Goal: Transaction & Acquisition: Purchase product/service

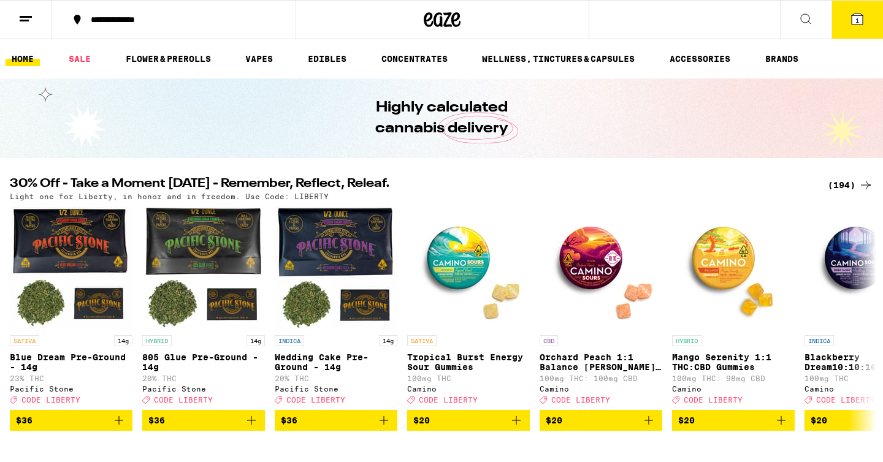
click at [845, 188] on div "(194)" at bounding box center [850, 185] width 45 height 15
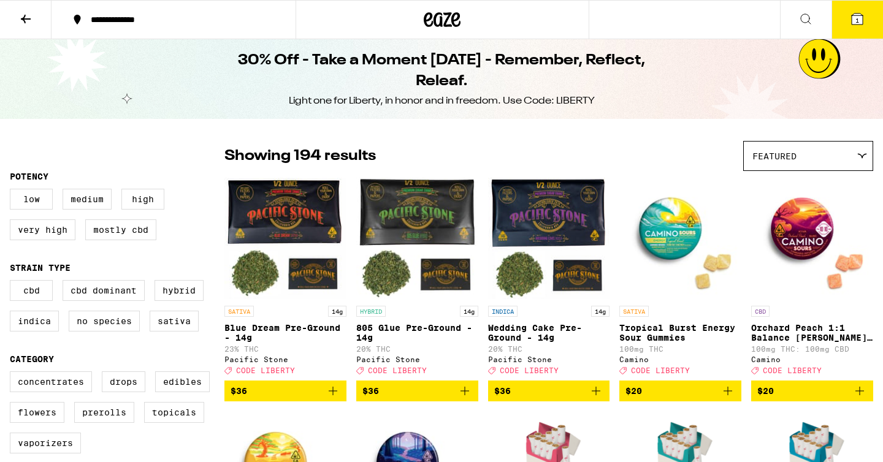
click at [26, 24] on icon at bounding box center [25, 19] width 15 height 15
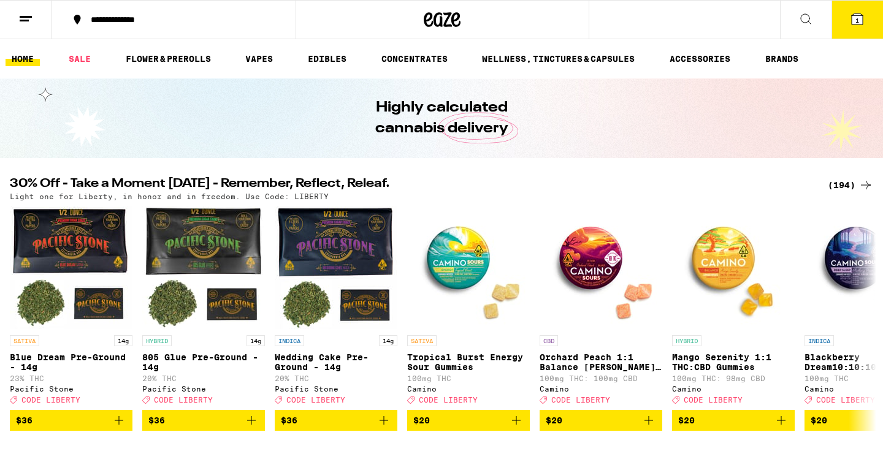
click at [854, 180] on div "(194)" at bounding box center [850, 185] width 45 height 15
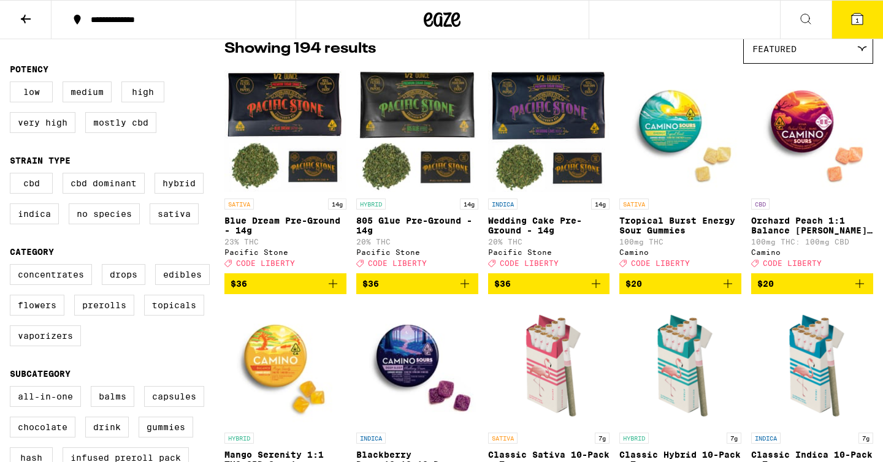
scroll to position [94, 0]
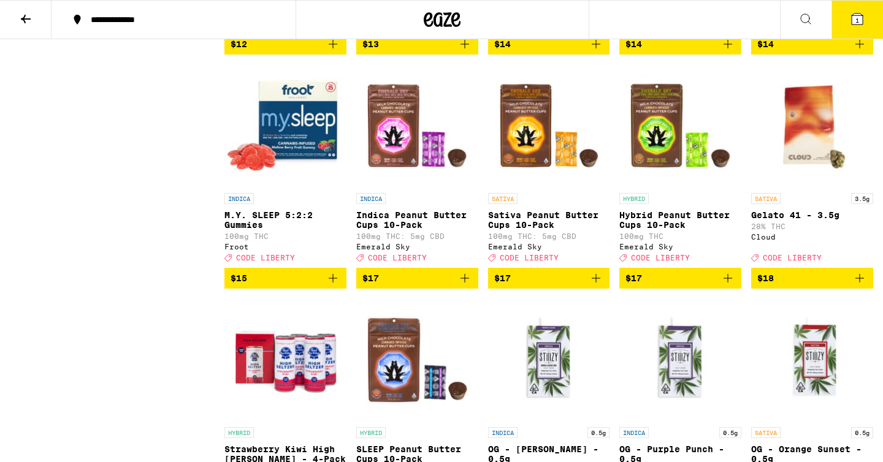
click at [608, 204] on div "SATIVA" at bounding box center [549, 198] width 122 height 11
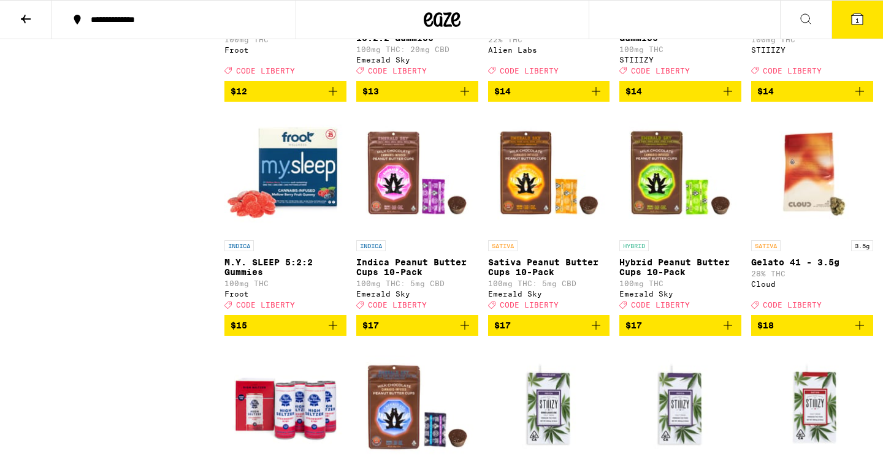
scroll to position [2493, 0]
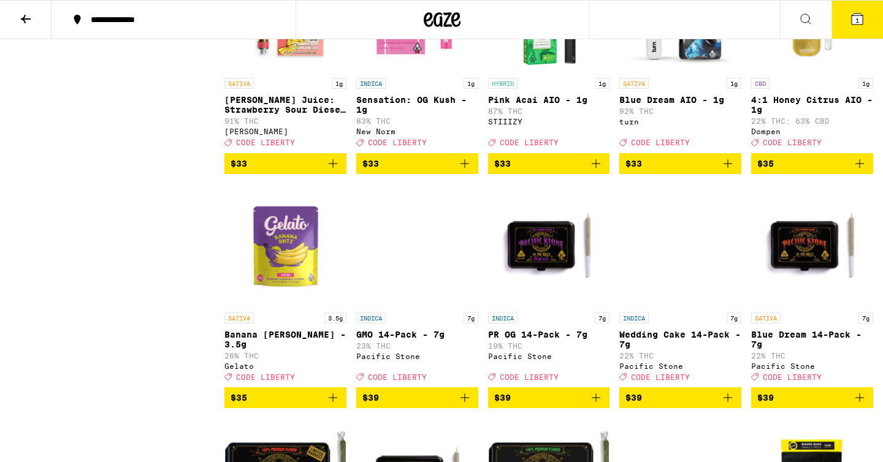
scroll to position [6784, 0]
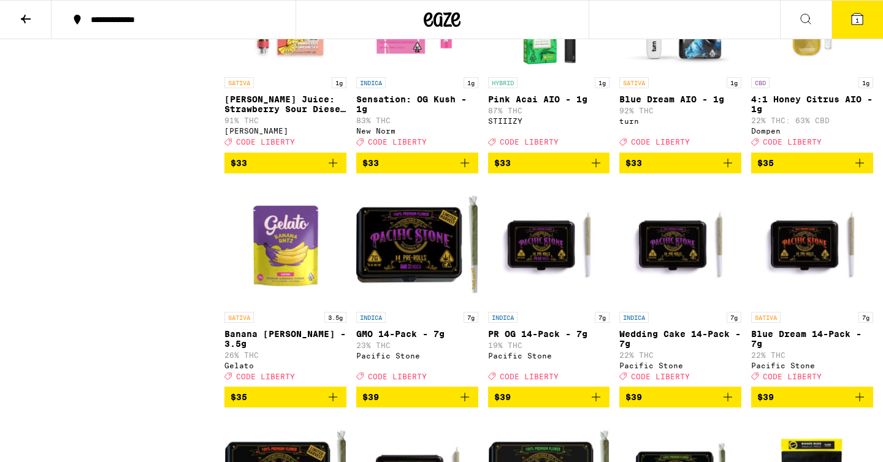
click at [415, 171] on span "$33" at bounding box center [417, 163] width 110 height 15
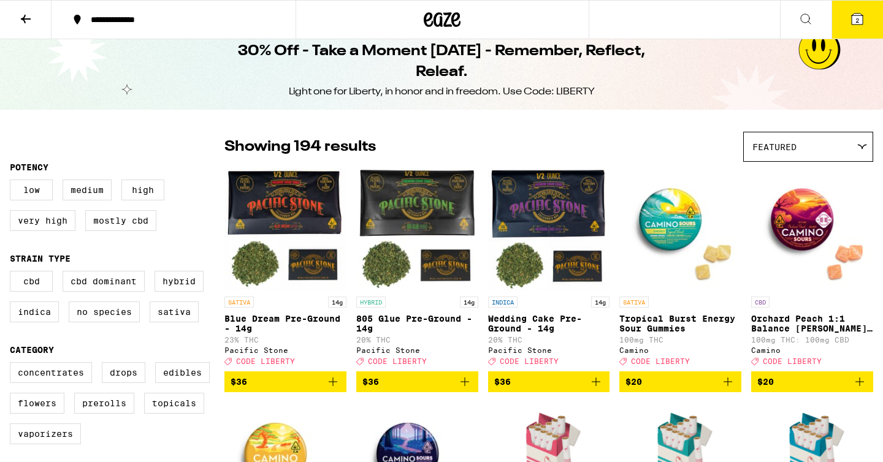
scroll to position [0, 0]
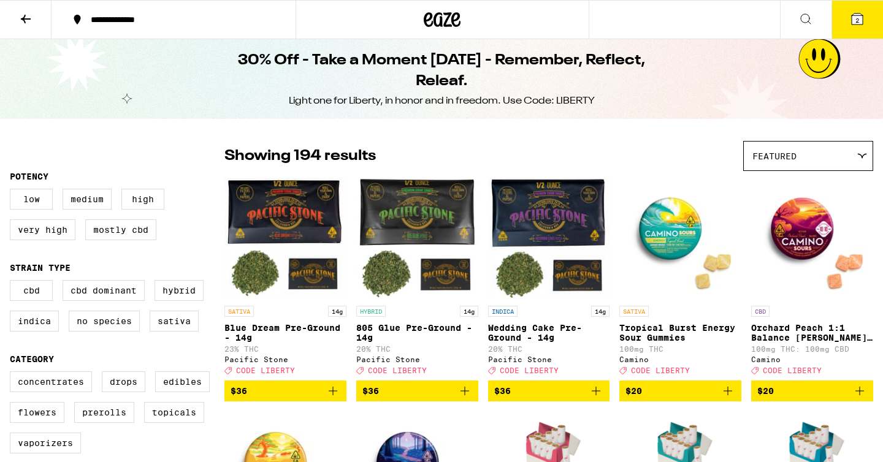
click at [861, 29] on button "2" at bounding box center [858, 20] width 52 height 38
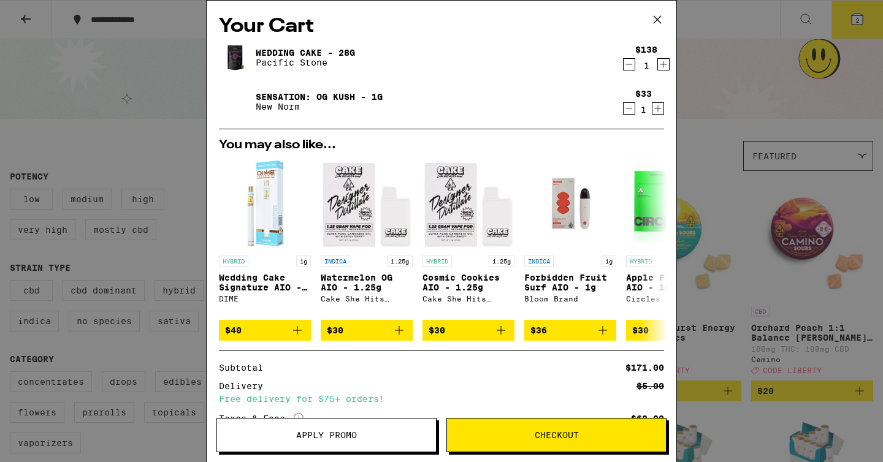
click at [630, 61] on icon "Decrement" at bounding box center [629, 64] width 11 height 15
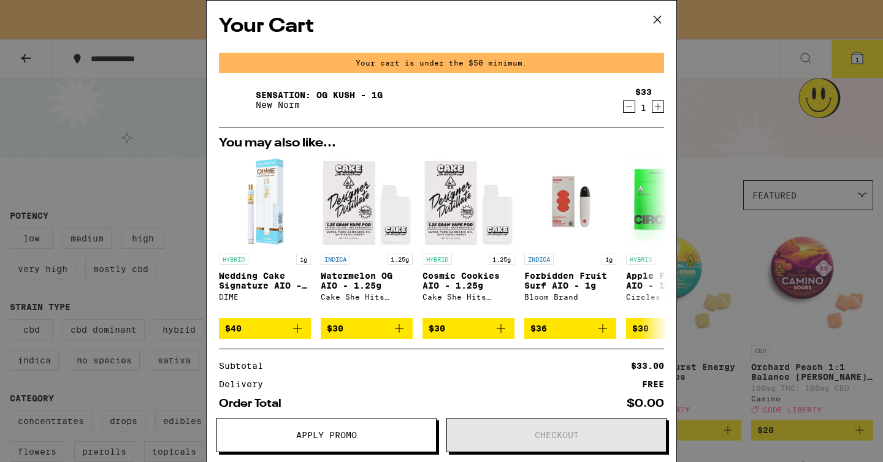
click at [714, 63] on div "Your Cart Your cart is under the $50 minimum. Sensation: OG Kush - 1g New Norm …" at bounding box center [441, 231] width 883 height 462
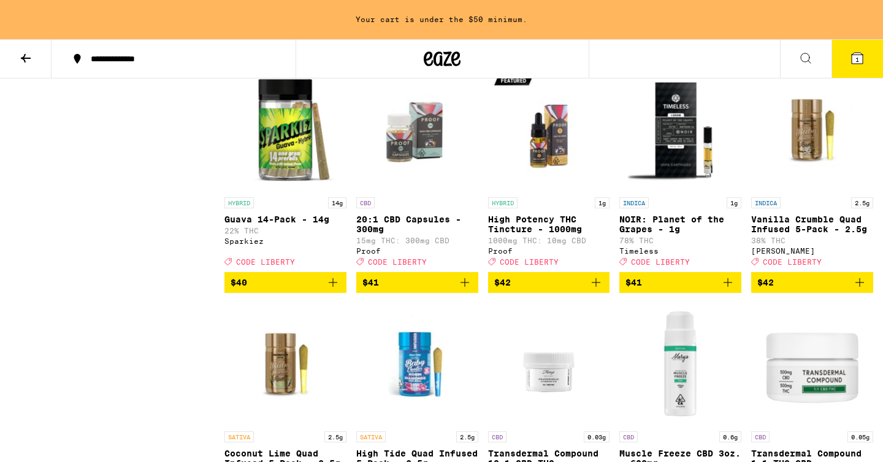
scroll to position [7647, 0]
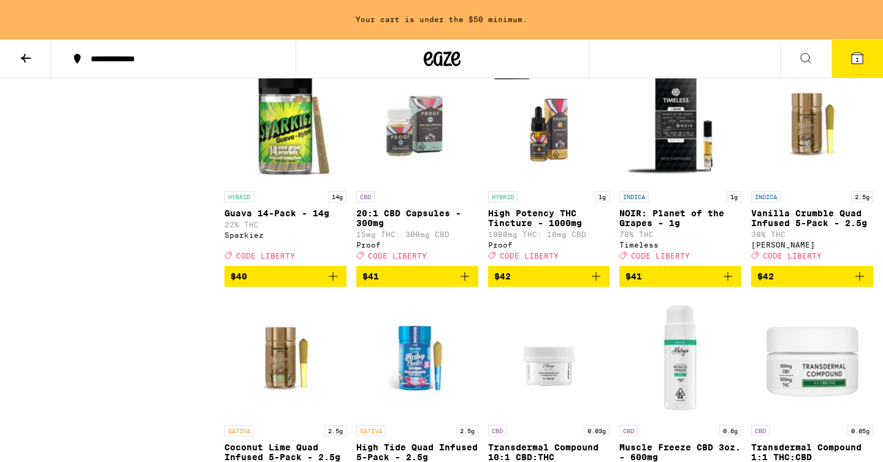
click at [459, 50] on icon "Add to bag" at bounding box center [465, 42] width 15 height 15
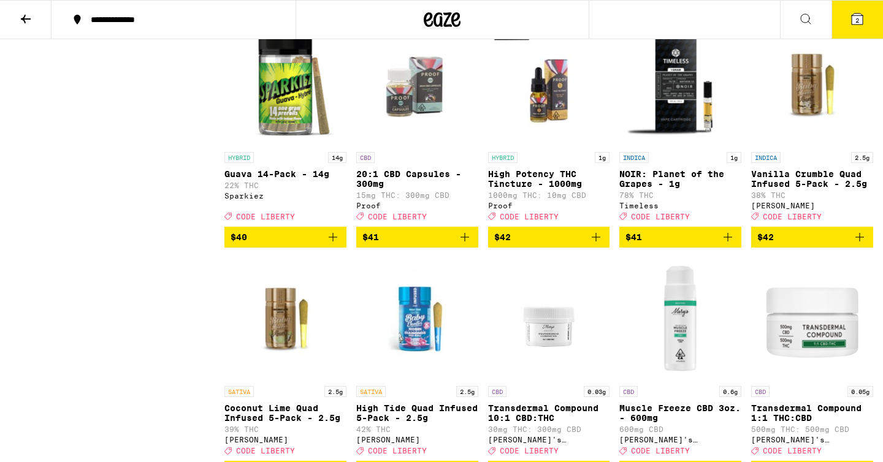
scroll to position [7608, 0]
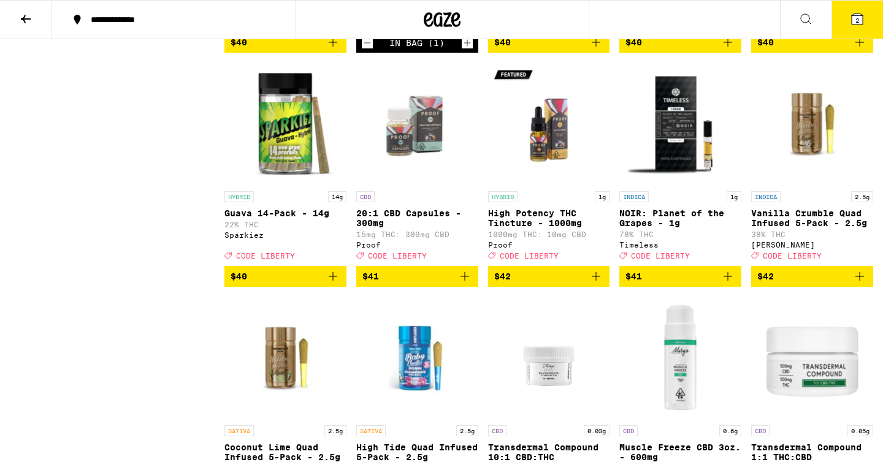
click at [471, 50] on icon "Increment" at bounding box center [467, 43] width 11 height 15
click at [865, 23] on button "3" at bounding box center [858, 20] width 52 height 38
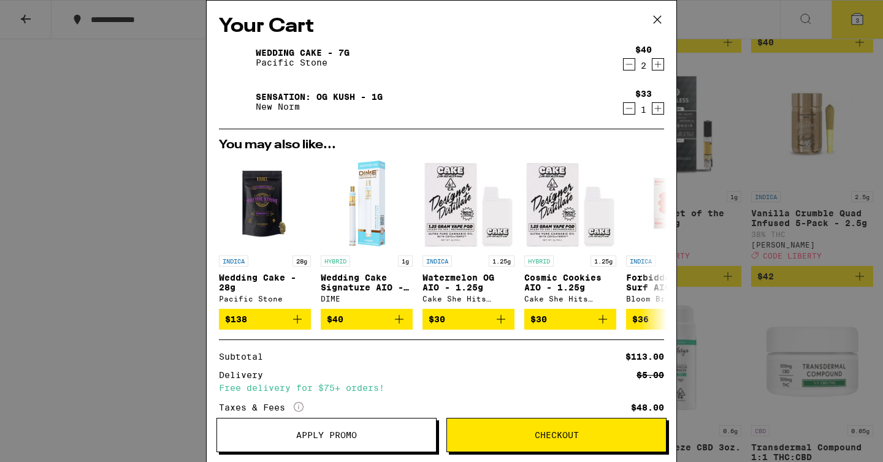
click at [350, 442] on button "Apply Promo" at bounding box center [327, 435] width 220 height 34
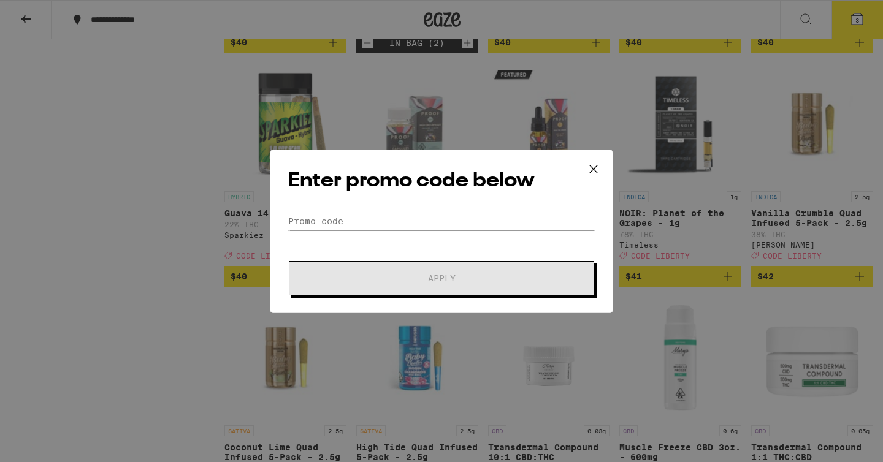
click at [448, 208] on div "Enter promo code below Promo Code Apply" at bounding box center [441, 232] width 343 height 164
click at [445, 220] on input "Promo Code" at bounding box center [442, 221] width 308 height 18
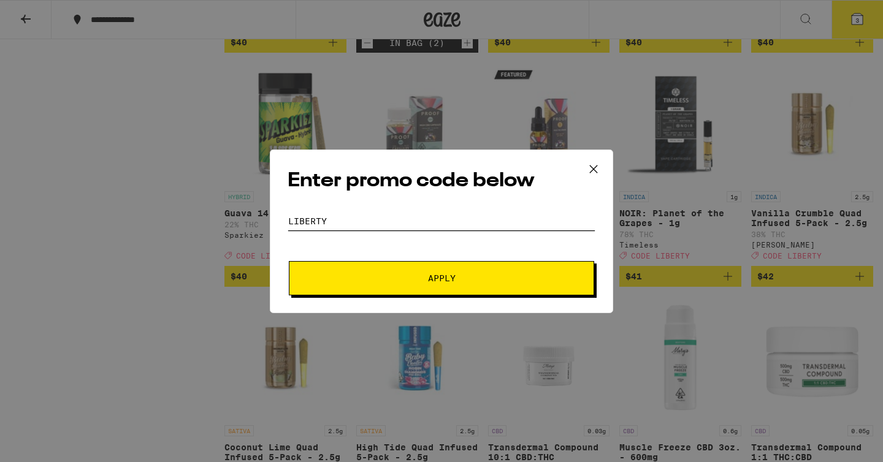
type input "liberty"
click at [429, 279] on span "Apply" at bounding box center [442, 278] width 28 height 9
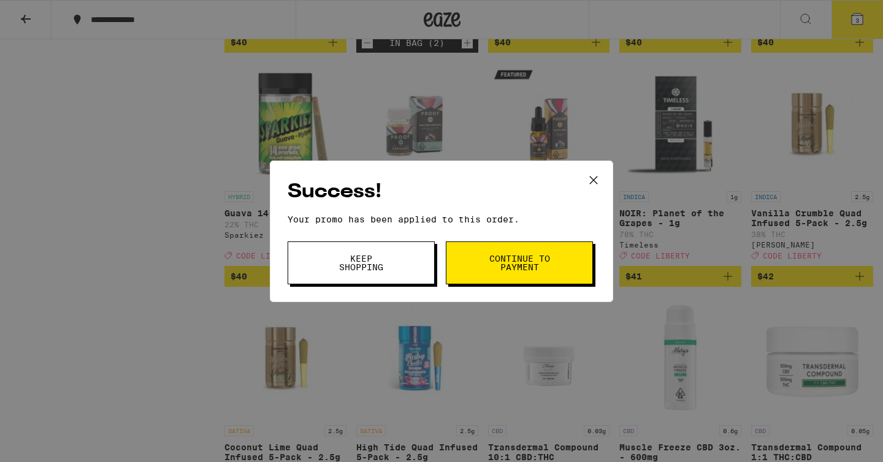
click at [529, 272] on span "Continue to payment" at bounding box center [519, 263] width 63 height 17
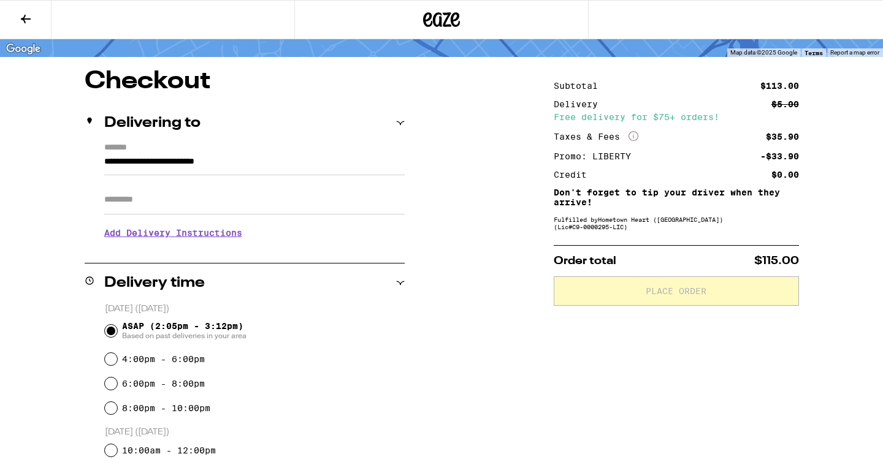
scroll to position [80, 0]
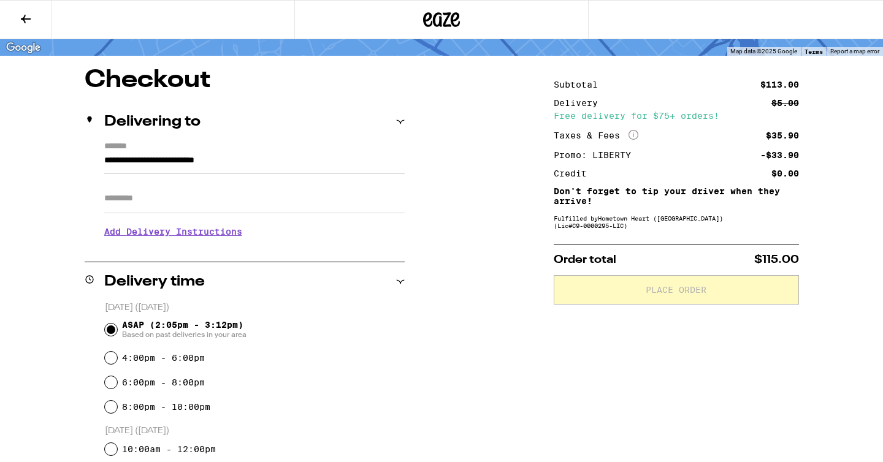
click at [233, 208] on input "Apt/Suite" at bounding box center [254, 198] width 301 height 29
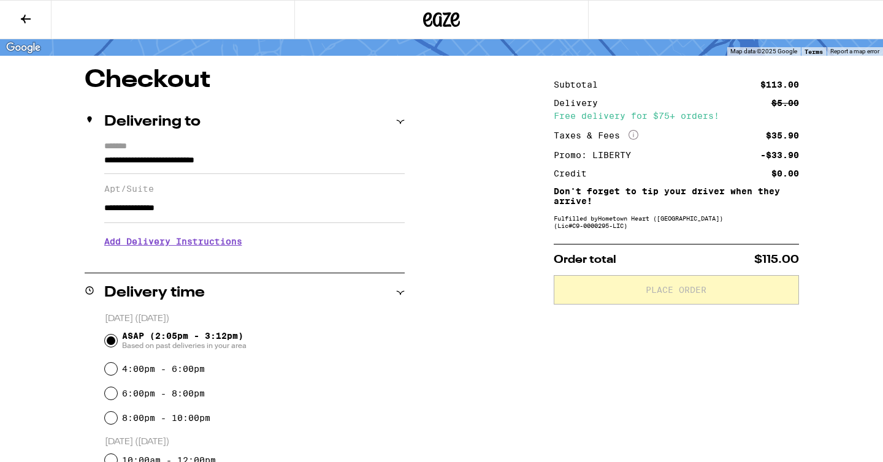
type input "**********"
click at [146, 255] on h3 "Add Delivery Instructions" at bounding box center [254, 242] width 301 height 28
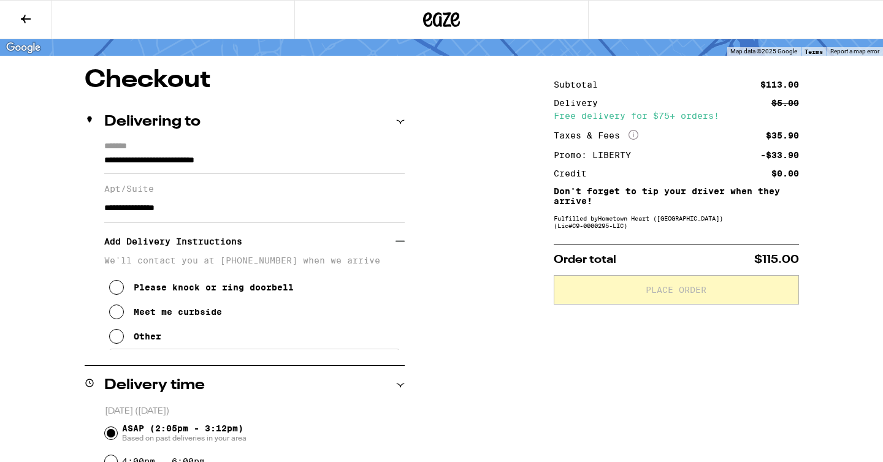
click at [139, 300] on button "Please knock or ring doorbell" at bounding box center [201, 287] width 185 height 25
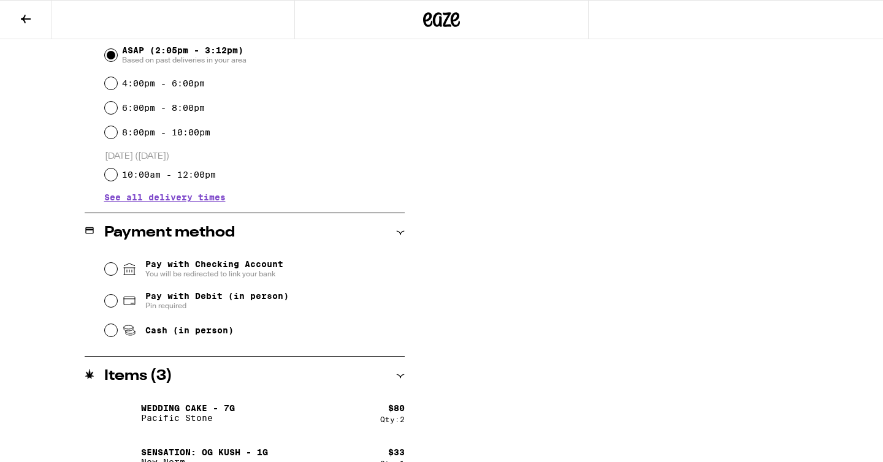
scroll to position [481, 0]
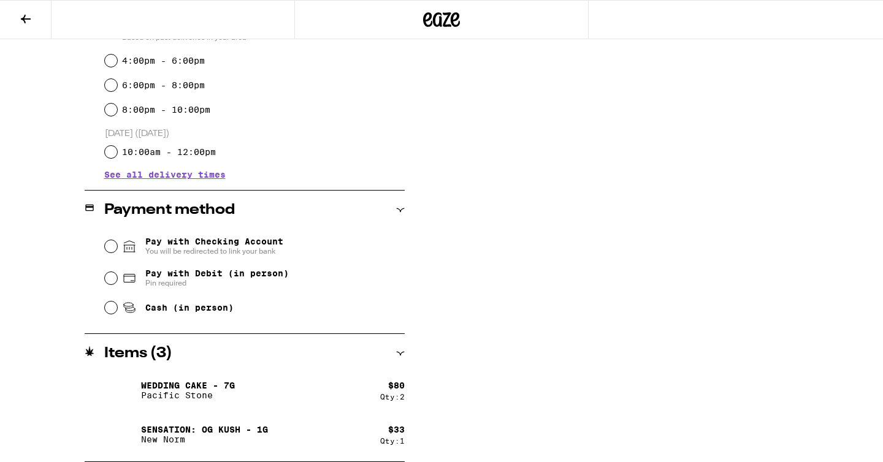
click at [215, 311] on span "Cash (in person)" at bounding box center [189, 308] width 88 height 10
click at [117, 311] on input "Cash (in person)" at bounding box center [111, 308] width 12 height 12
radio input "true"
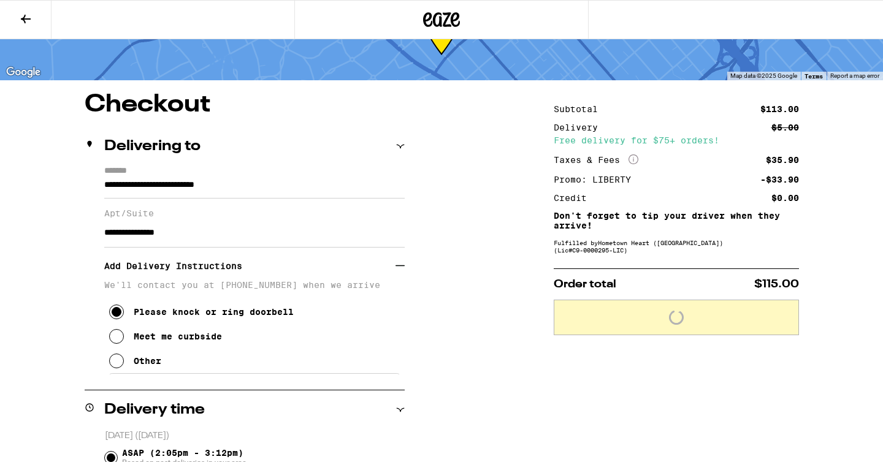
scroll to position [0, 0]
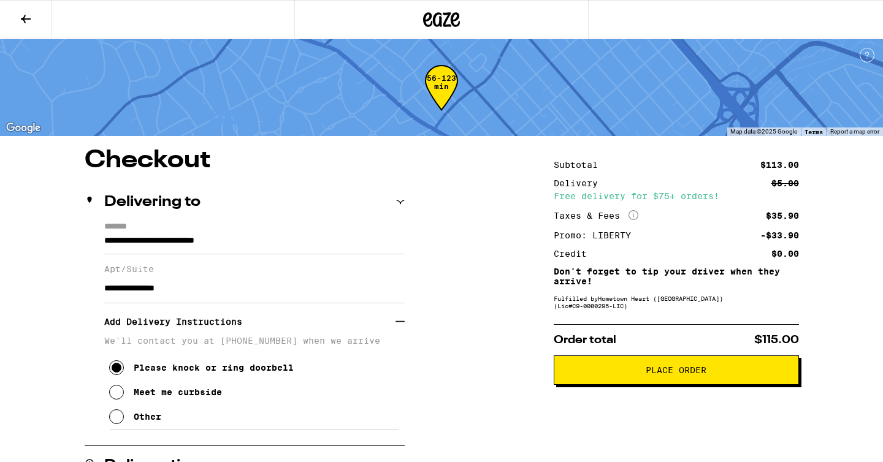
click at [714, 370] on span "Place Order" at bounding box center [676, 370] width 224 height 9
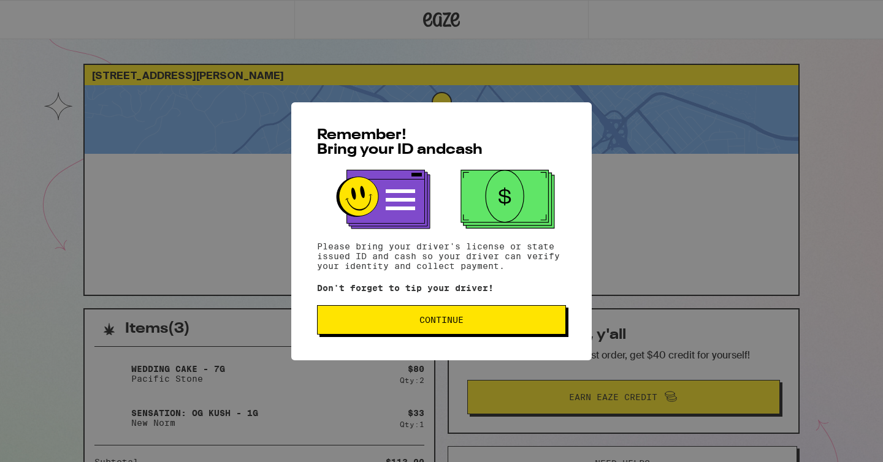
click at [533, 321] on span "Continue" at bounding box center [442, 320] width 228 height 9
